Goal: Task Accomplishment & Management: Complete application form

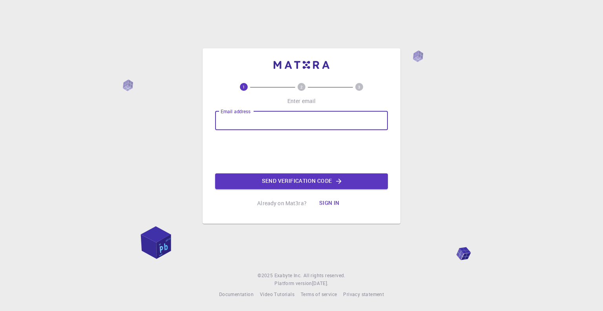
click at [242, 124] on input "Email address" at bounding box center [301, 120] width 173 height 19
click at [270, 124] on input "Email address" at bounding box center [301, 120] width 173 height 19
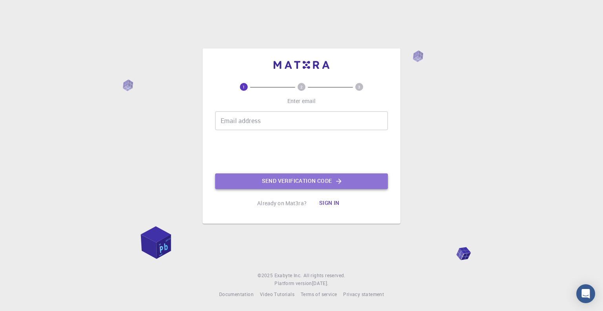
click at [281, 176] on button "Send verification code" at bounding box center [301, 181] width 173 height 16
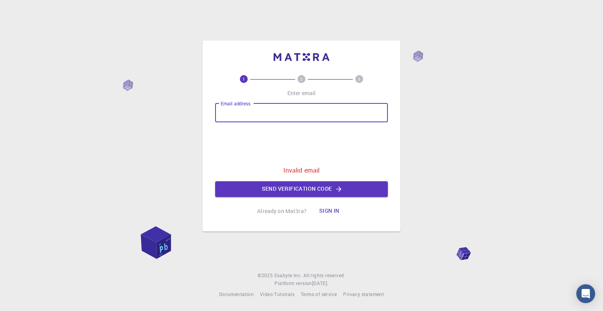
click at [290, 119] on input "Email address" at bounding box center [301, 112] width 173 height 19
type input "[EMAIL_ADDRESS][DOMAIN_NAME]"
drag, startPoint x: 289, startPoint y: 177, endPoint x: 290, endPoint y: 183, distance: 6.3
click at [289, 179] on div "Email address [EMAIL_ADDRESS][DOMAIN_NAME] Email address 0cAFcWeA7kybus-ujRIM1R…" at bounding box center [301, 149] width 173 height 93
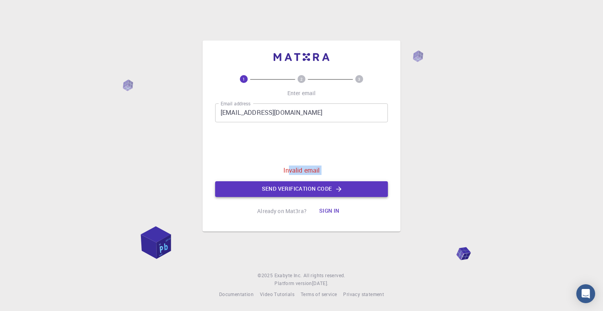
click at [290, 183] on button "Send verification code" at bounding box center [301, 189] width 173 height 16
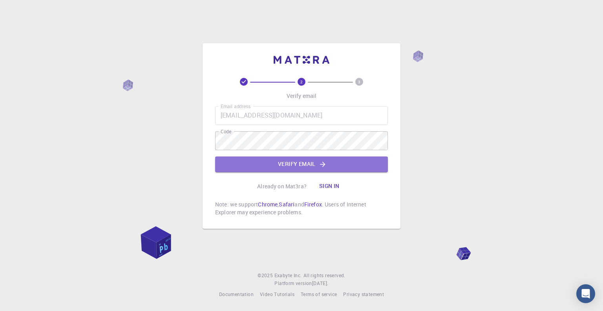
click at [254, 168] on button "Verify email" at bounding box center [301, 164] width 173 height 16
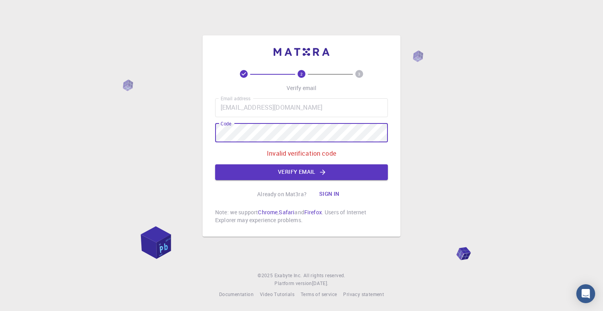
click at [179, 132] on div "2 3 Verify email Email address smritiii2216@gmail.com Email address Code Code I…" at bounding box center [301, 155] width 603 height 311
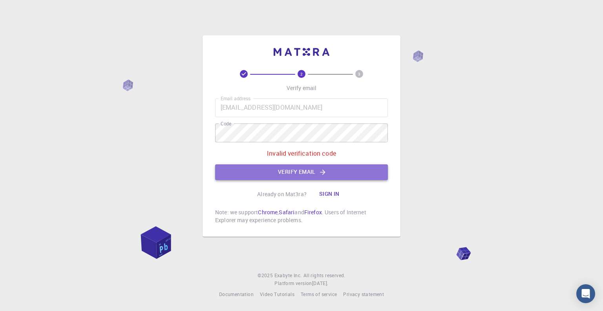
click at [247, 170] on button "Verify email" at bounding box center [301, 172] width 173 height 16
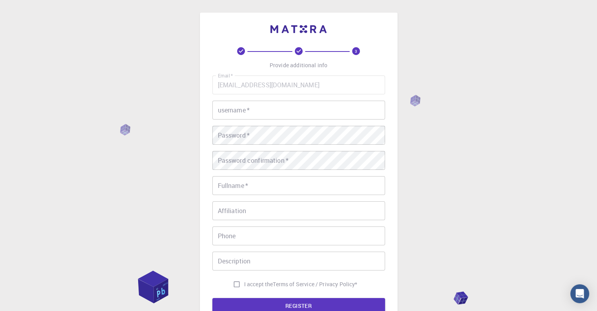
drag, startPoint x: 251, startPoint y: 105, endPoint x: 251, endPoint y: 113, distance: 7.5
click at [251, 105] on input "username   *" at bounding box center [298, 110] width 173 height 19
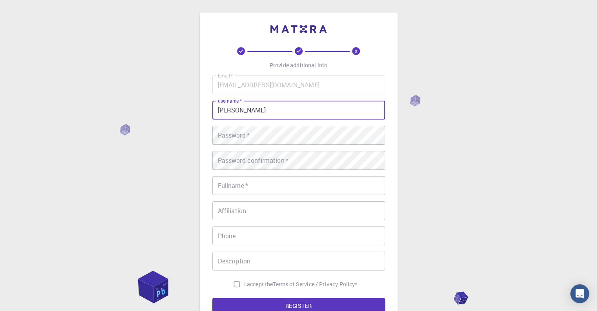
type input "Sam"
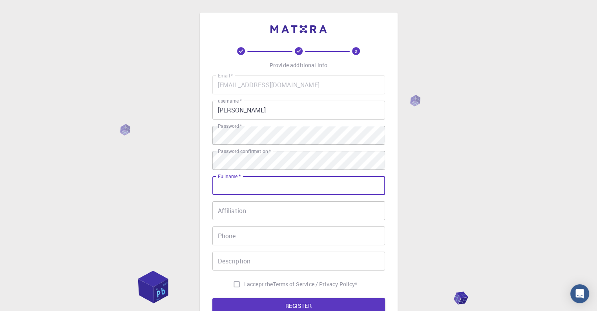
click at [239, 185] on input "Fullname   *" at bounding box center [298, 185] width 173 height 19
click at [234, 188] on input "Samriti Sharma" at bounding box center [298, 185] width 173 height 19
type input "Samriti Sharma"
click at [237, 204] on div "Affiliation Affiliation" at bounding box center [298, 210] width 173 height 19
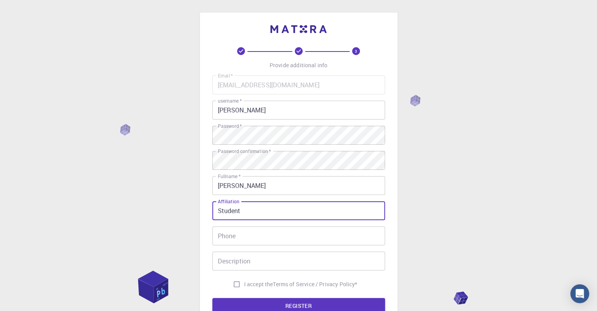
type input "Student"
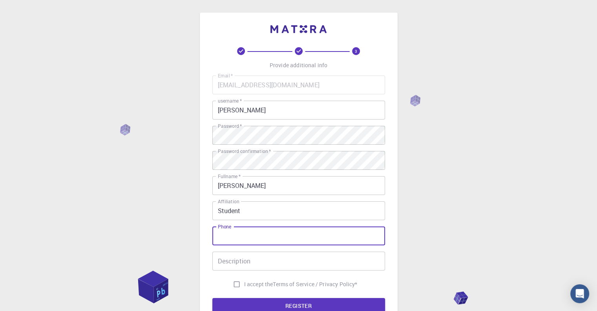
click at [241, 230] on input "Phone" at bounding box center [298, 235] width 173 height 19
type input "7876536403"
click at [238, 262] on input "Description" at bounding box center [298, 260] width 173 height 19
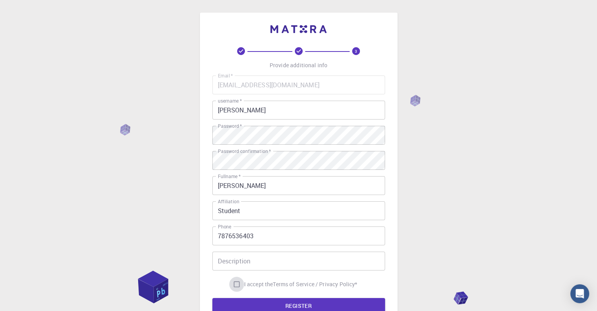
drag, startPoint x: 238, startPoint y: 280, endPoint x: 242, endPoint y: 287, distance: 7.7
click at [238, 281] on input "I accept the Terms of Service / Privacy Policy *" at bounding box center [236, 283] width 15 height 15
checkbox input "true"
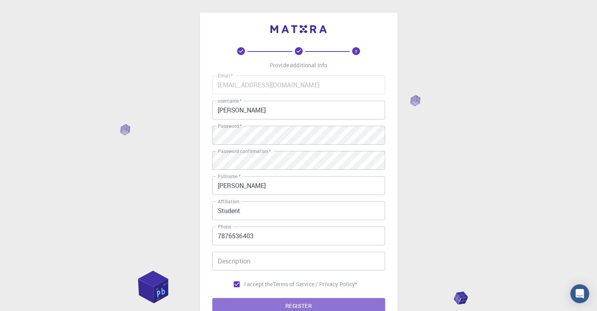
click at [270, 302] on button "REGISTER" at bounding box center [298, 306] width 173 height 16
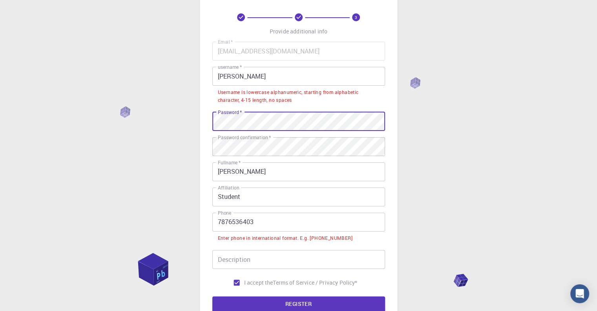
scroll to position [39, 0]
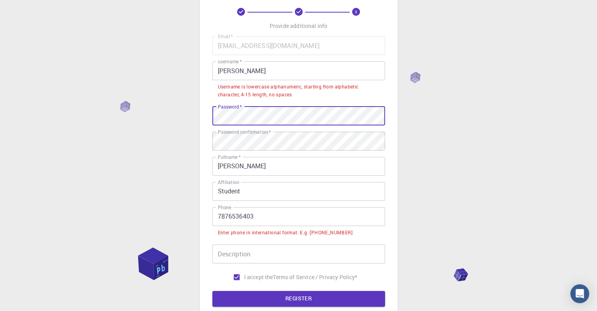
click at [282, 216] on input "7876536403" at bounding box center [298, 216] width 173 height 19
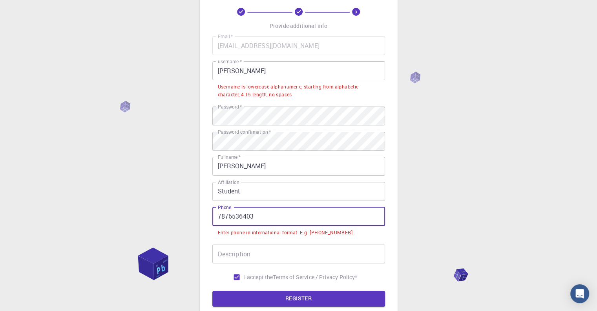
click at [218, 215] on input "7876536403" at bounding box center [298, 216] width 173 height 19
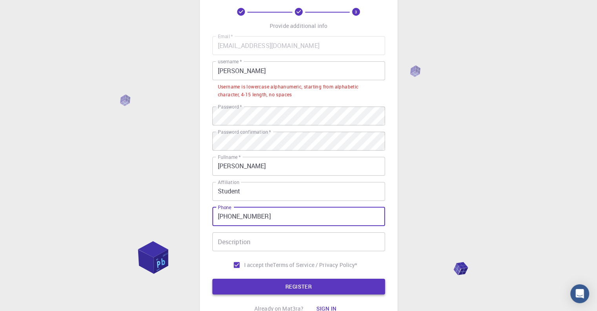
type input "+917876536403"
click at [248, 286] on button "REGISTER" at bounding box center [298, 286] width 173 height 16
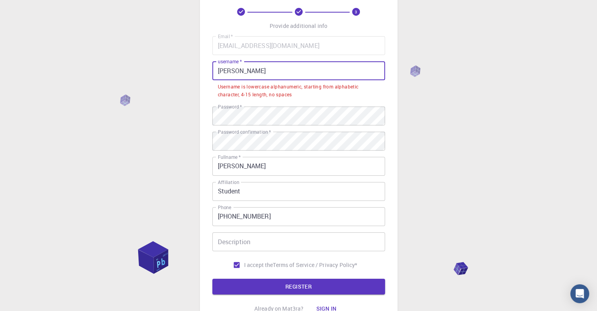
click at [272, 79] on input "Sam" at bounding box center [298, 70] width 173 height 19
drag, startPoint x: 256, startPoint y: 76, endPoint x: 212, endPoint y: 83, distance: 44.2
click at [212, 83] on div "username   * Sam username   * Username is lowercase alphanumeric, starting from…" at bounding box center [298, 80] width 173 height 39
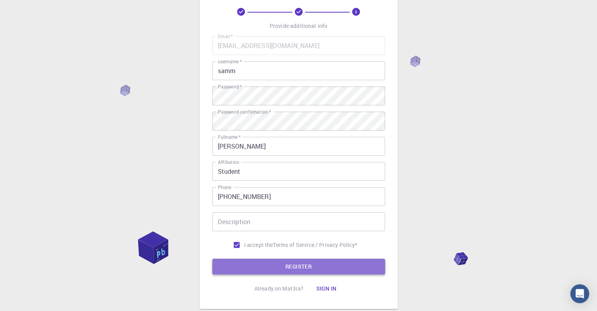
click at [320, 259] on button "REGISTER" at bounding box center [298, 266] width 173 height 16
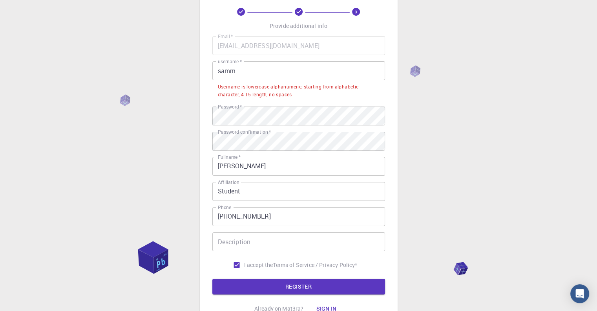
click at [298, 68] on input "samm" at bounding box center [298, 70] width 173 height 19
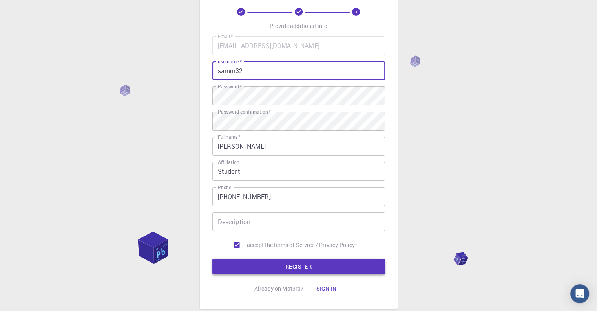
type input "samm32"
click at [295, 267] on button "REGISTER" at bounding box center [298, 266] width 173 height 16
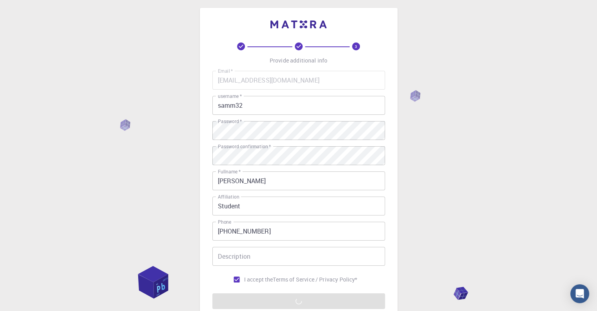
scroll to position [0, 0]
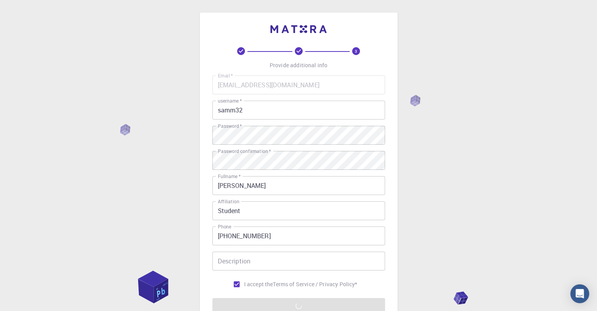
click at [428, 108] on div "3 Provide additional info Email   * smritiii2216@gmail.com Email   * username  …" at bounding box center [298, 200] width 597 height 400
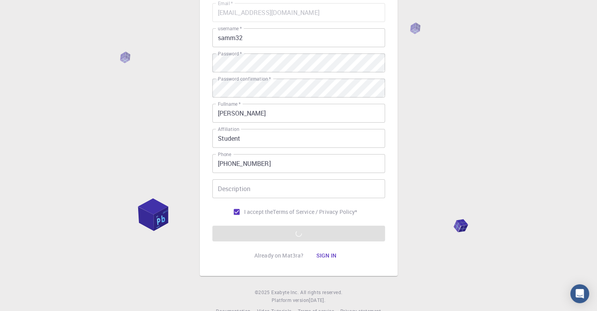
scroll to position [90, 0]
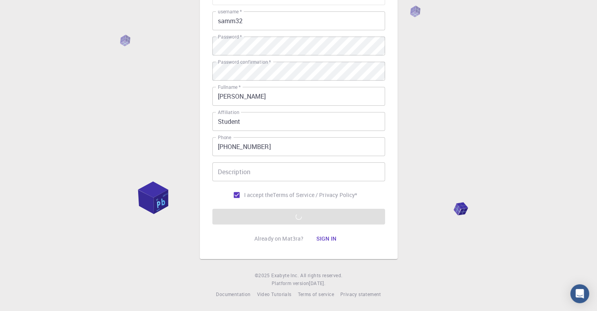
click at [303, 214] on form "Email   * smritiii2216@gmail.com Email   * username   * samm32 username   * Pas…" at bounding box center [298, 105] width 173 height 238
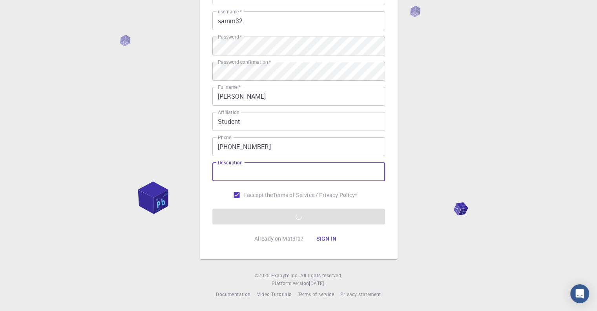
click at [264, 176] on input "Description" at bounding box center [298, 171] width 173 height 19
click at [289, 223] on form "Email   * smritiii2216@gmail.com Email   * username   * samm32 username   * Pas…" at bounding box center [298, 105] width 173 height 238
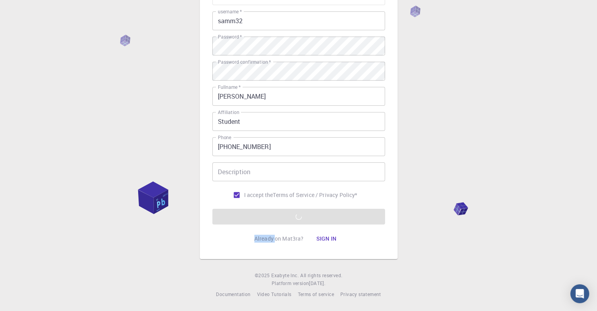
click at [289, 223] on form "Email   * smritiii2216@gmail.com Email   * username   * samm32 username   * Pas…" at bounding box center [298, 105] width 173 height 238
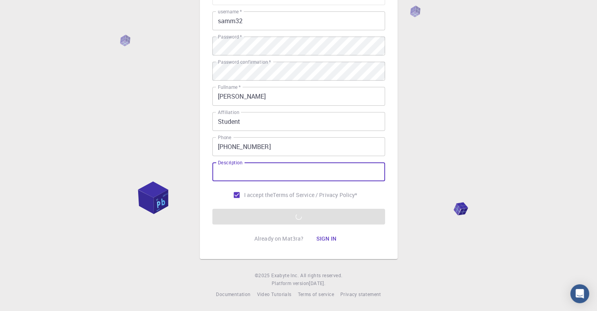
click at [269, 170] on input "Description" at bounding box center [298, 171] width 173 height 19
type input "student"
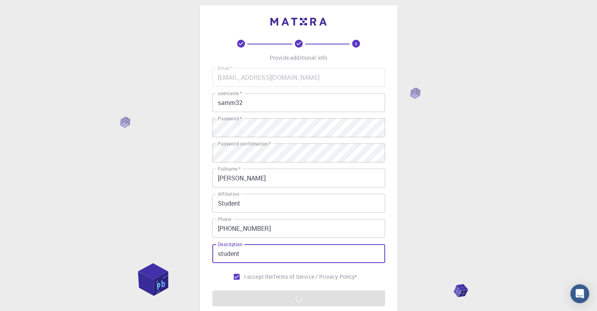
scroll to position [0, 0]
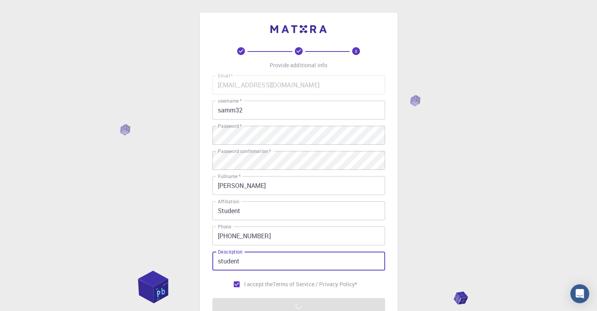
drag, startPoint x: 417, startPoint y: 103, endPoint x: 361, endPoint y: 66, distance: 67.7
click at [416, 102] on div "3 Provide additional info Email   * smritiii2216@gmail.com Email   * username  …" at bounding box center [298, 200] width 597 height 400
click at [344, 55] on span "3" at bounding box center [356, 51] width 51 height 8
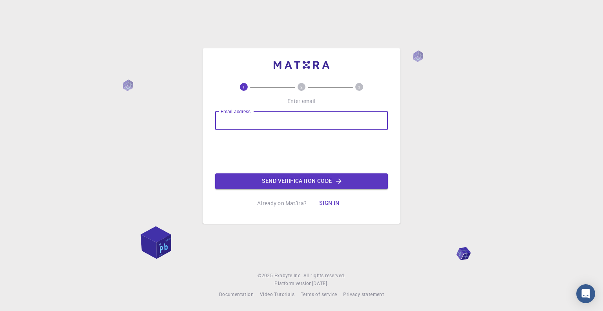
click at [269, 117] on input "Email address" at bounding box center [301, 120] width 173 height 19
click at [317, 117] on input "Email address" at bounding box center [301, 120] width 173 height 19
type input "[EMAIL_ADDRESS][DOMAIN_NAME]"
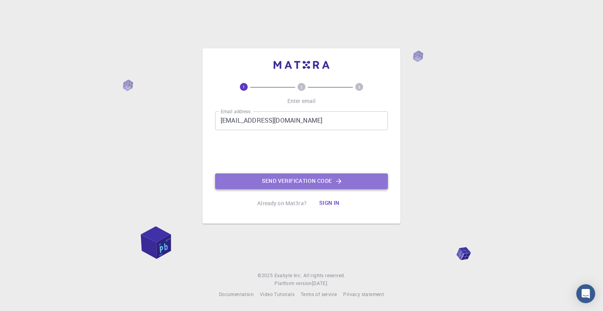
click at [251, 178] on button "Send verification code" at bounding box center [301, 181] width 173 height 16
